Goal: Information Seeking & Learning: Find specific fact

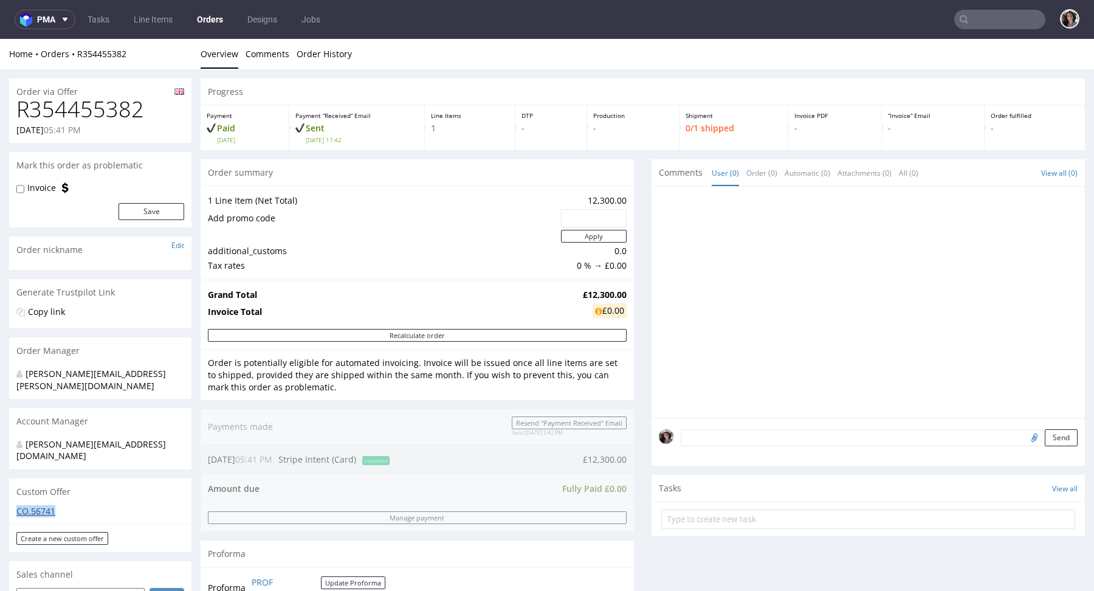
scroll to position [563, 0]
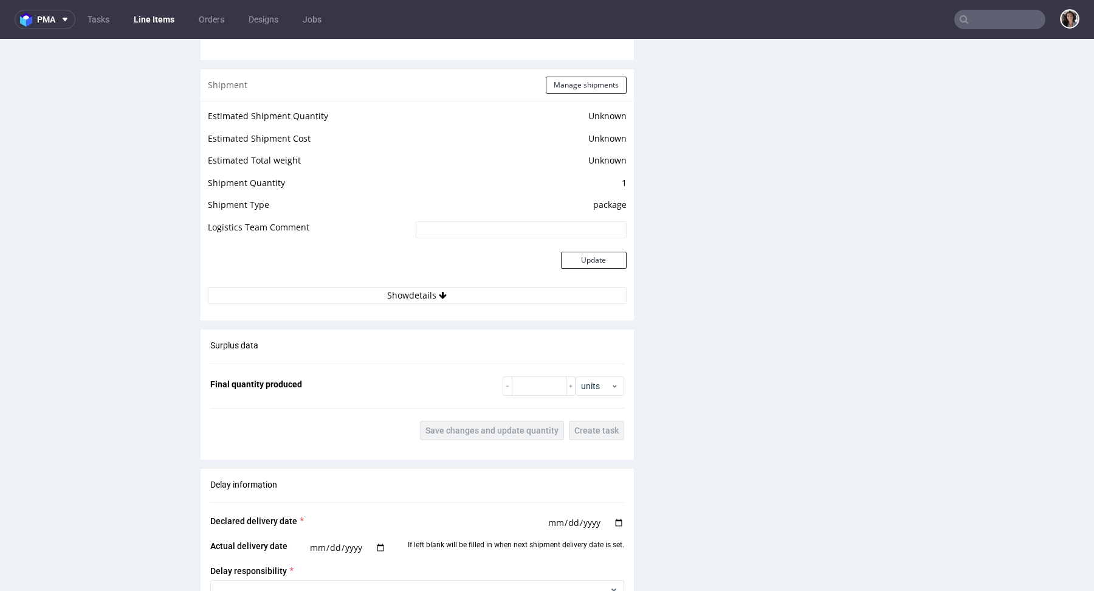
scroll to position [2045, 0]
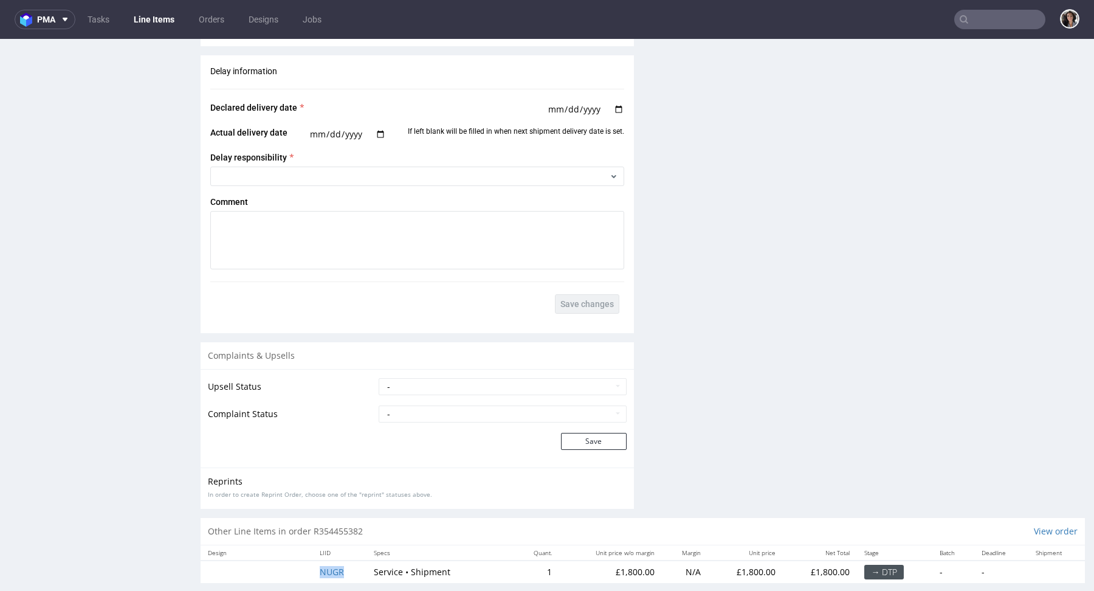
drag, startPoint x: 357, startPoint y: 558, endPoint x: 311, endPoint y: 558, distance: 46.2
click at [312, 560] on td "NUGR" at bounding box center [339, 571] width 54 height 22
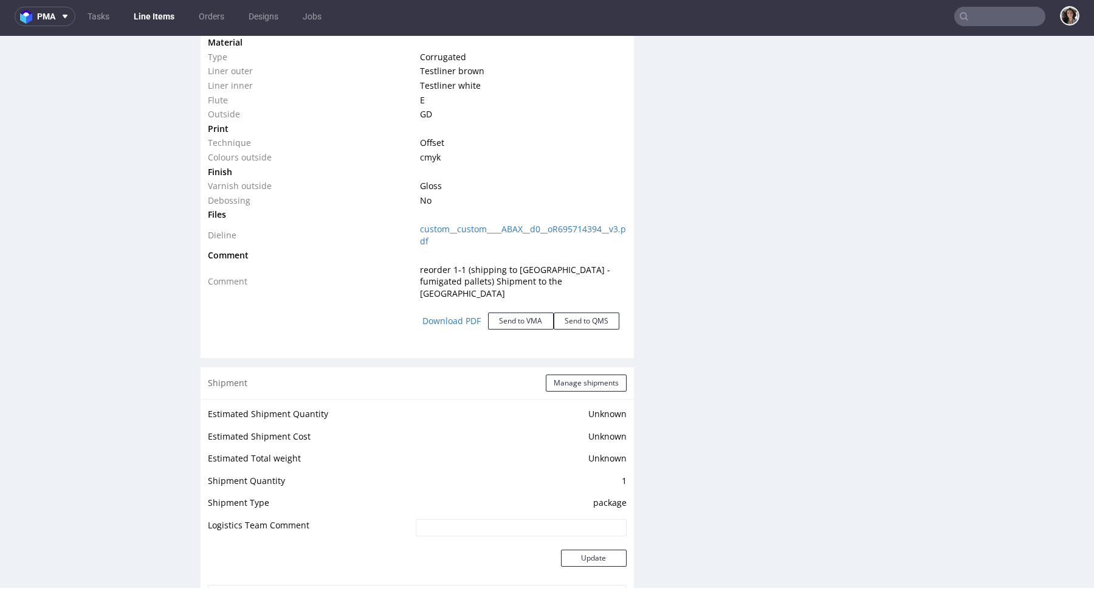
scroll to position [1281, 0]
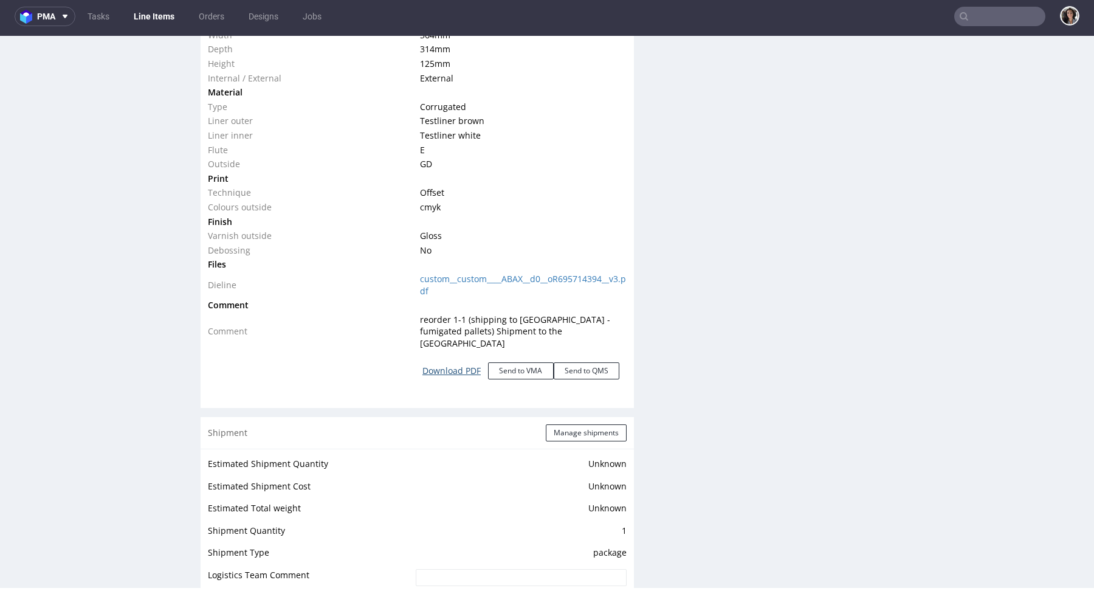
click at [455, 359] on link "Download PDF" at bounding box center [451, 370] width 73 height 27
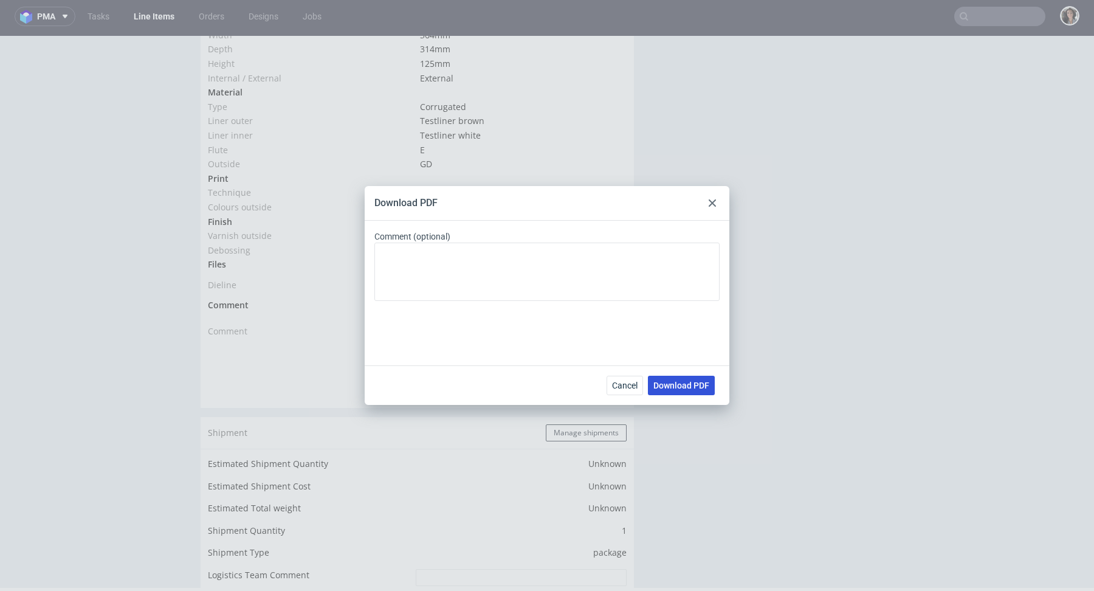
click at [692, 388] on span "Download PDF" at bounding box center [681, 385] width 56 height 9
click at [671, 60] on div "Download PDF Comment (optional) Cancel Download PDF" at bounding box center [547, 295] width 1094 height 591
click at [711, 199] on icon at bounding box center [712, 202] width 7 height 7
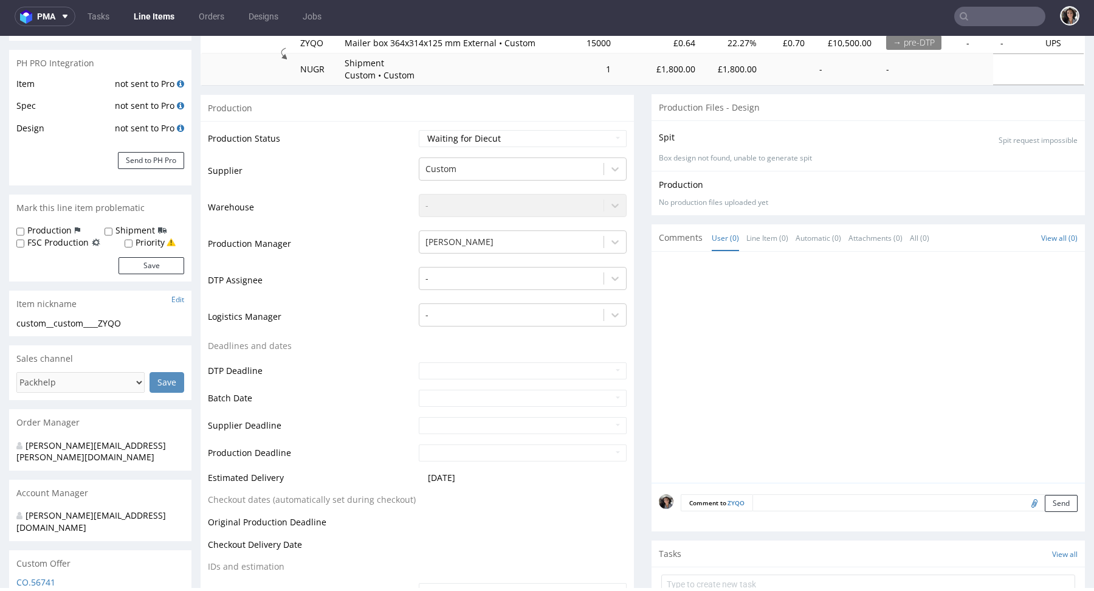
scroll to position [356, 0]
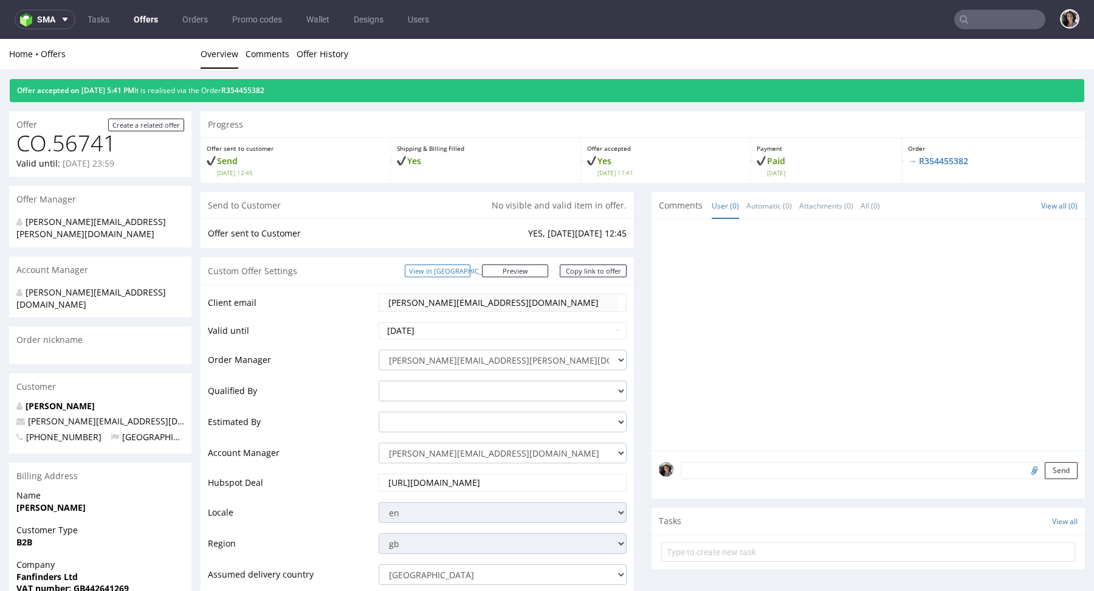
click at [469, 265] on link "View in [GEOGRAPHIC_DATA]" at bounding box center [438, 270] width 66 height 13
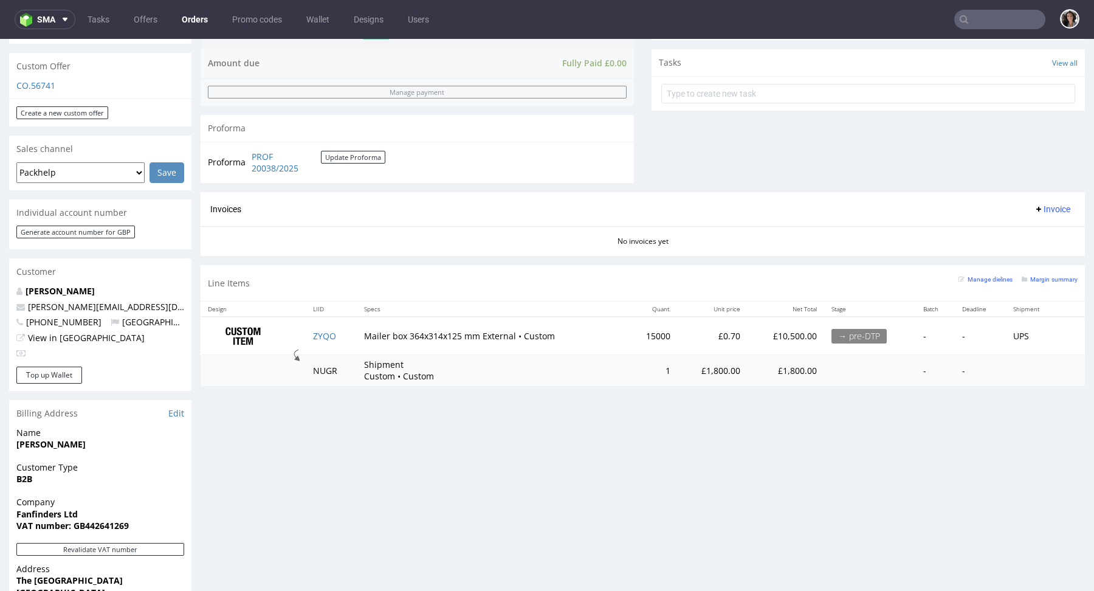
scroll to position [399, 0]
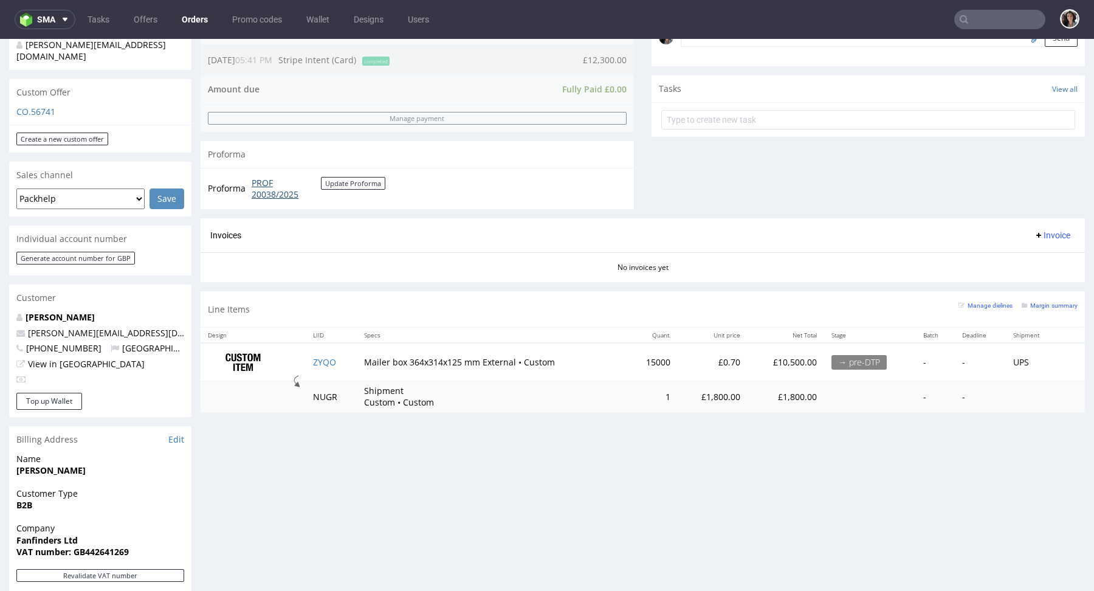
click at [256, 190] on link "PROF 20038/2025" at bounding box center [286, 189] width 69 height 24
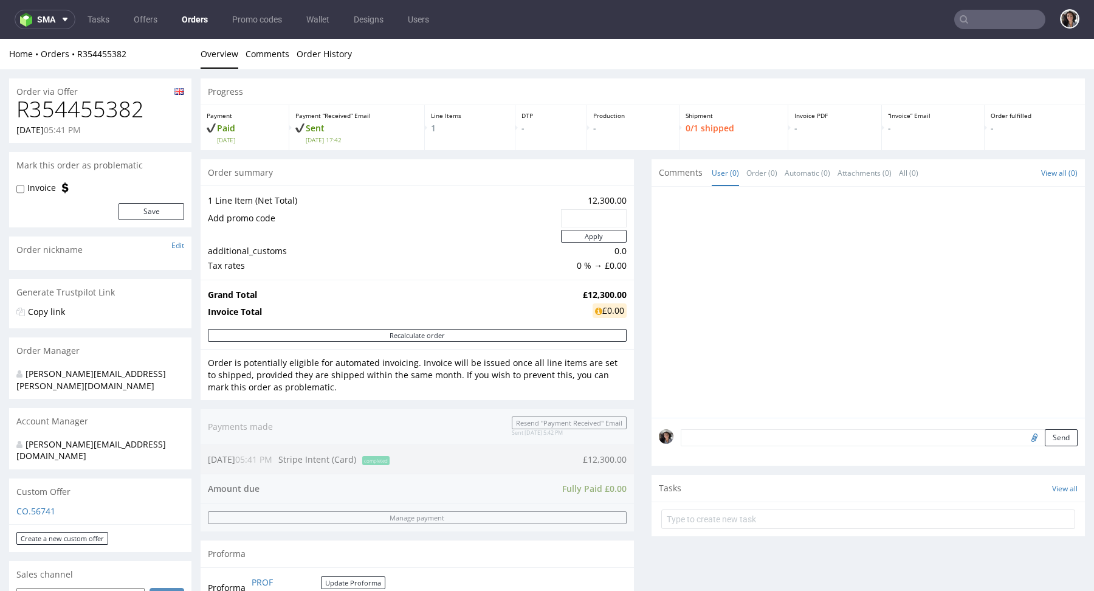
drag, startPoint x: 621, startPoint y: 458, endPoint x: 577, endPoint y: 458, distance: 43.2
click at [577, 458] on div "Order summary 1 Line Item (Net Total) 12,300.00 Add promo code Apply additional…" at bounding box center [417, 388] width 433 height 458
drag, startPoint x: 619, startPoint y: 292, endPoint x: 570, endPoint y: 292, distance: 49.2
click at [580, 292] on td "£12,300.00" at bounding box center [603, 295] width 47 height 15
copy strong "£12,300.00"
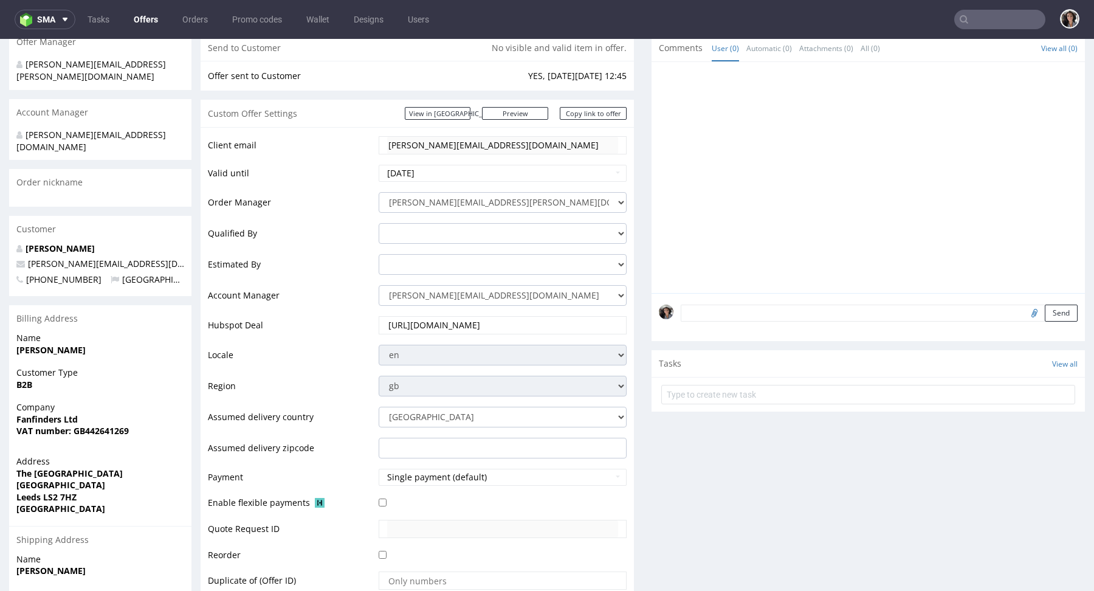
scroll to position [42, 0]
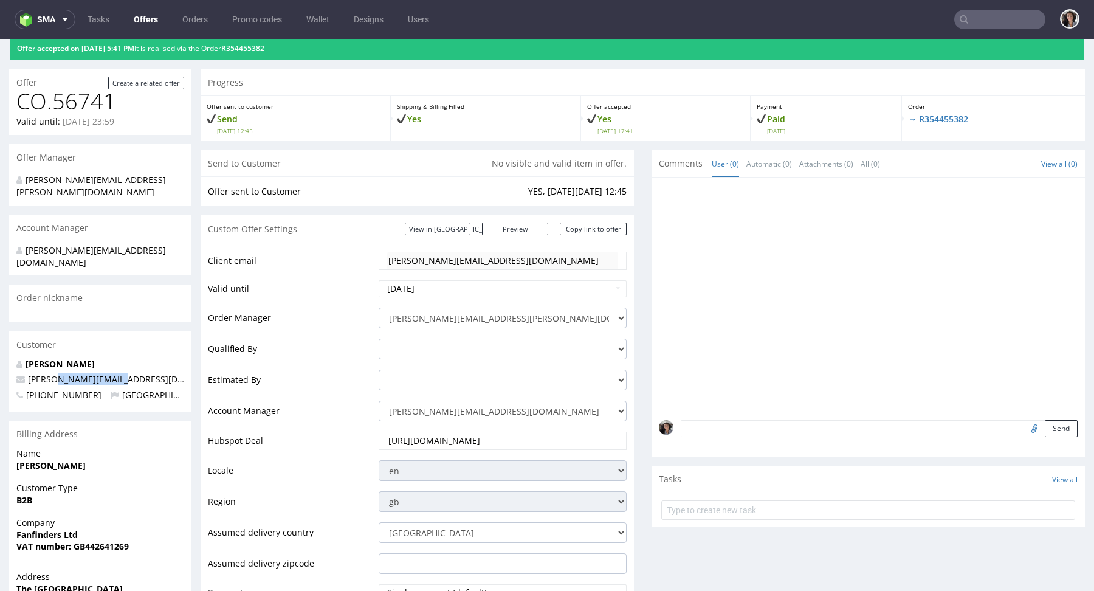
drag, startPoint x: 121, startPoint y: 358, endPoint x: 57, endPoint y: 357, distance: 64.4
click at [57, 373] on p "[PERSON_NAME][EMAIL_ADDRESS][DOMAIN_NAME]" at bounding box center [100, 379] width 168 height 12
copy span "fanfinders.com"
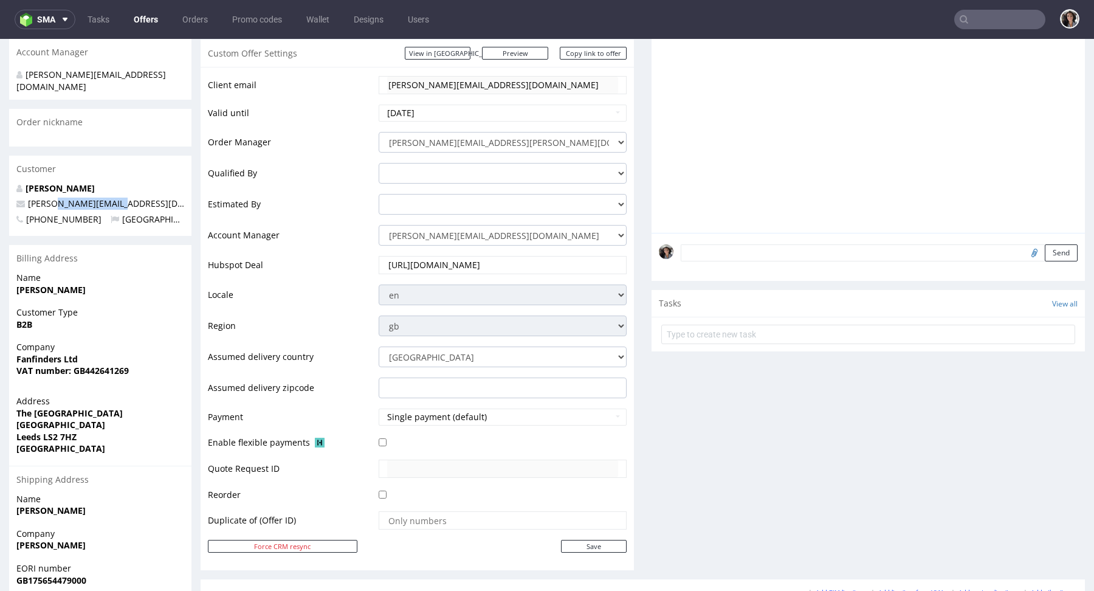
scroll to position [0, 0]
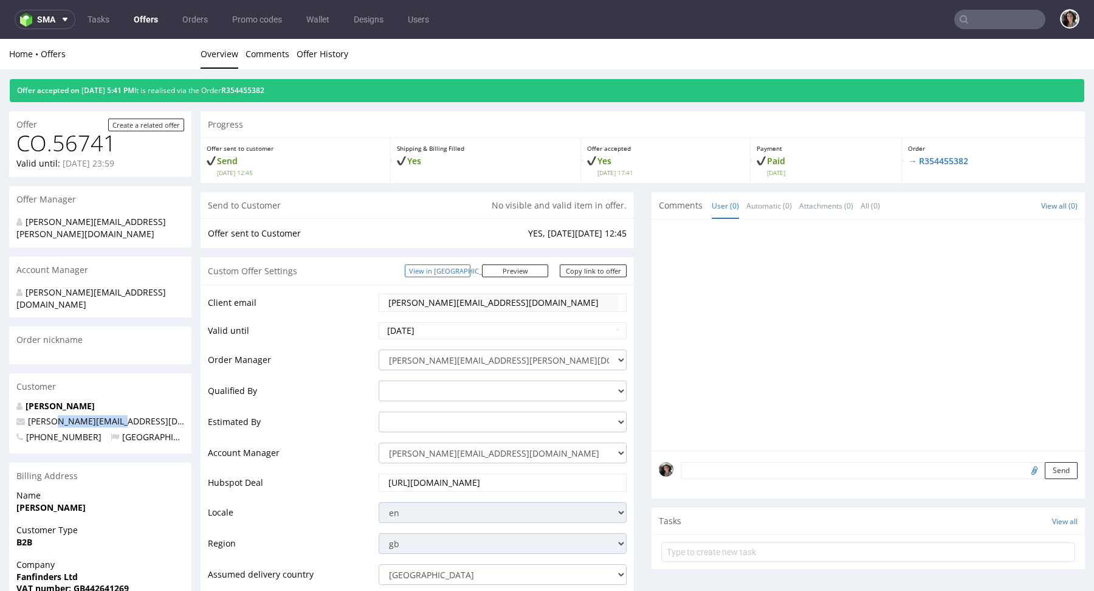
click at [457, 270] on link "View in [GEOGRAPHIC_DATA]" at bounding box center [438, 270] width 66 height 13
